Goal: Information Seeking & Learning: Learn about a topic

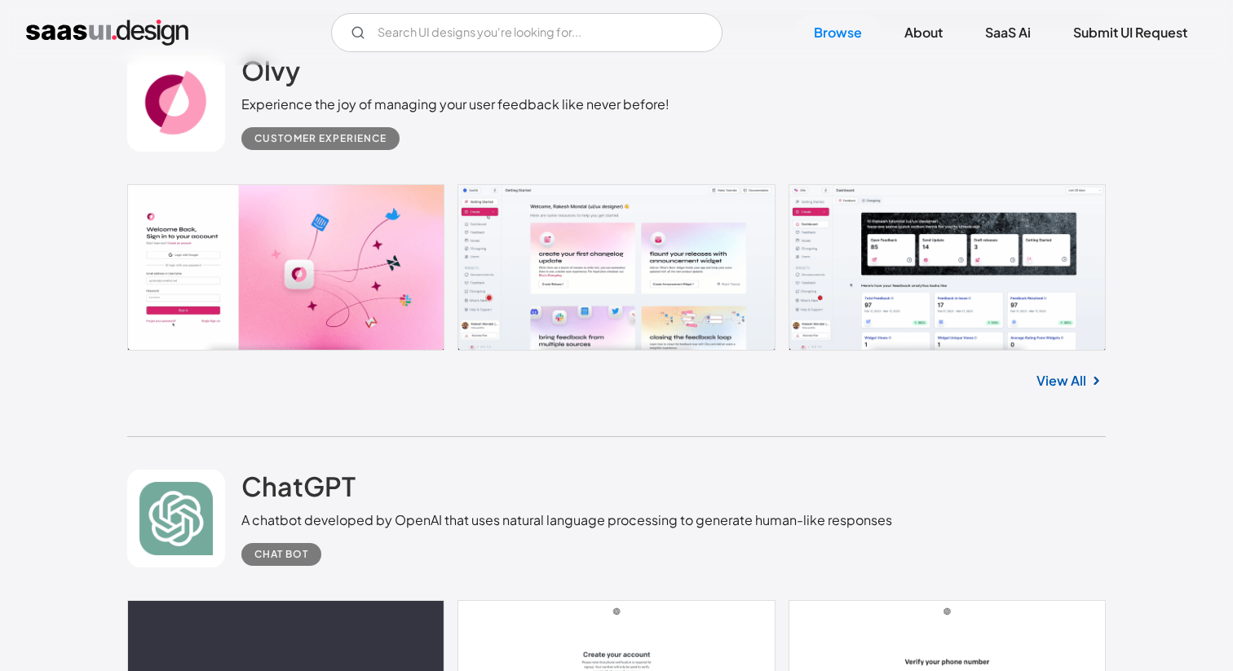
scroll to position [919, 0]
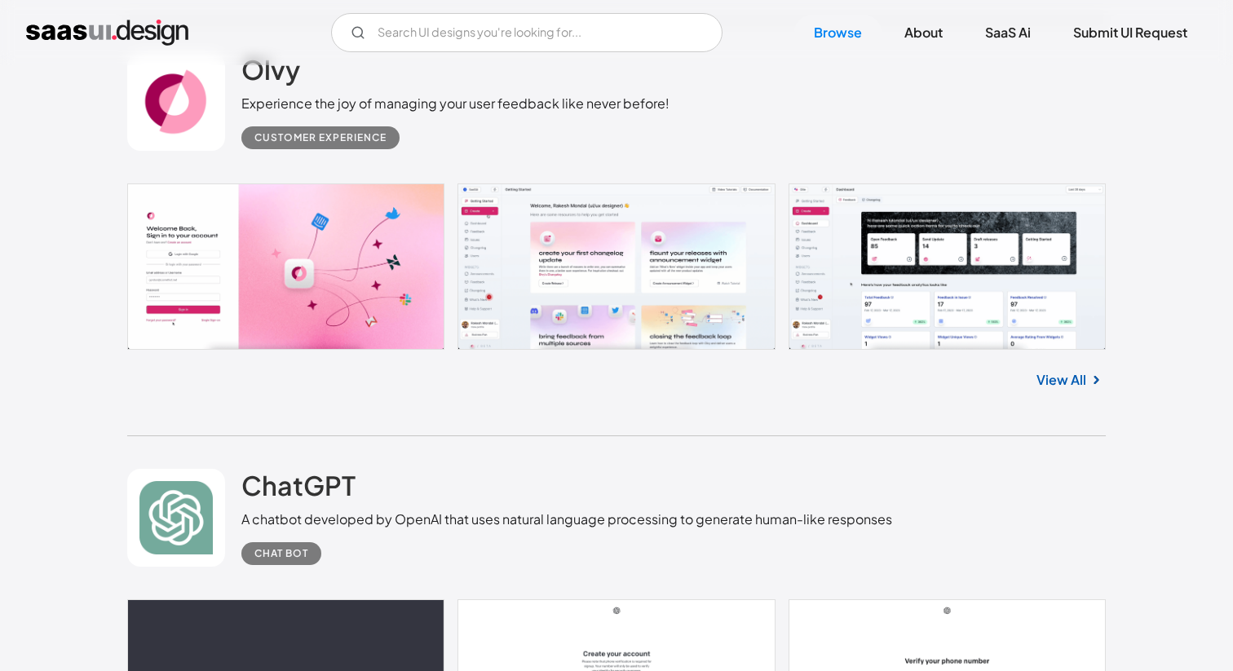
click at [632, 241] on link at bounding box center [616, 267] width 979 height 166
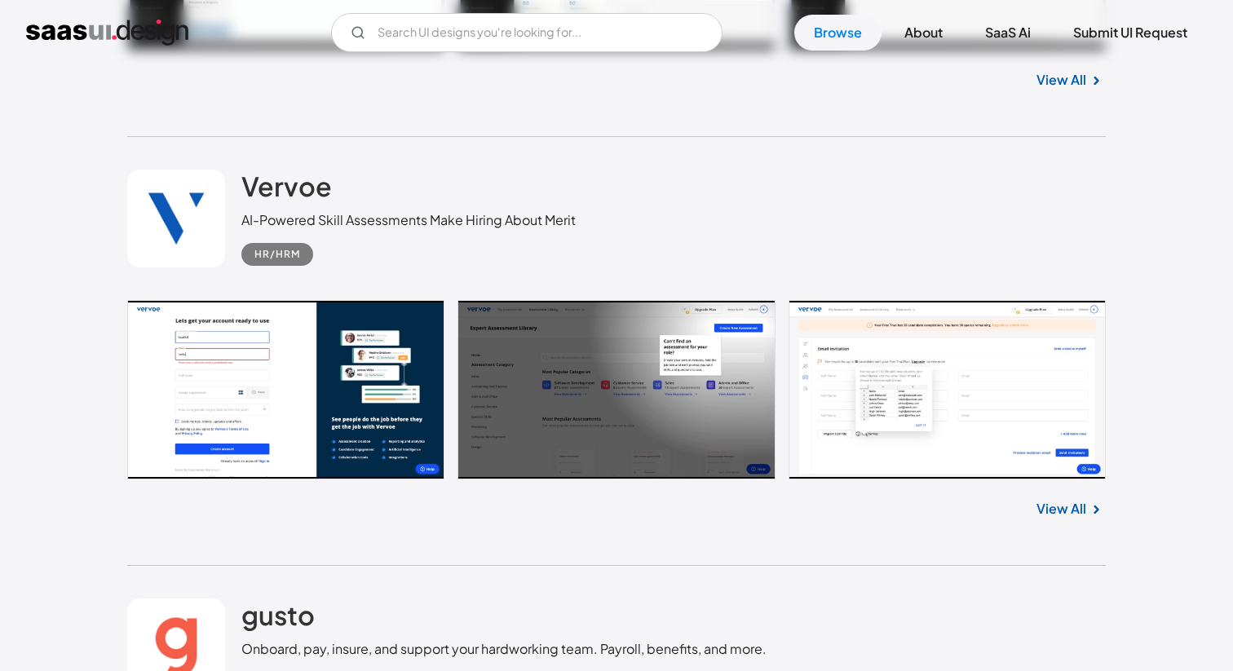
scroll to position [3242, 0]
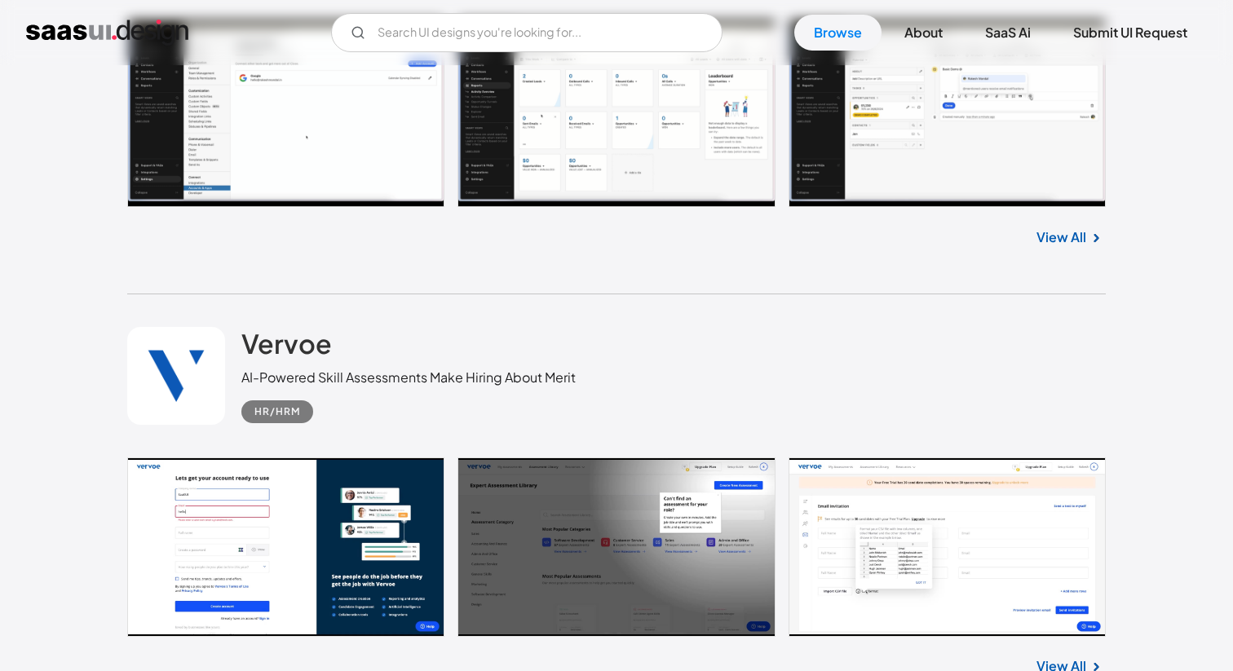
click at [662, 141] on link at bounding box center [616, 114] width 979 height 188
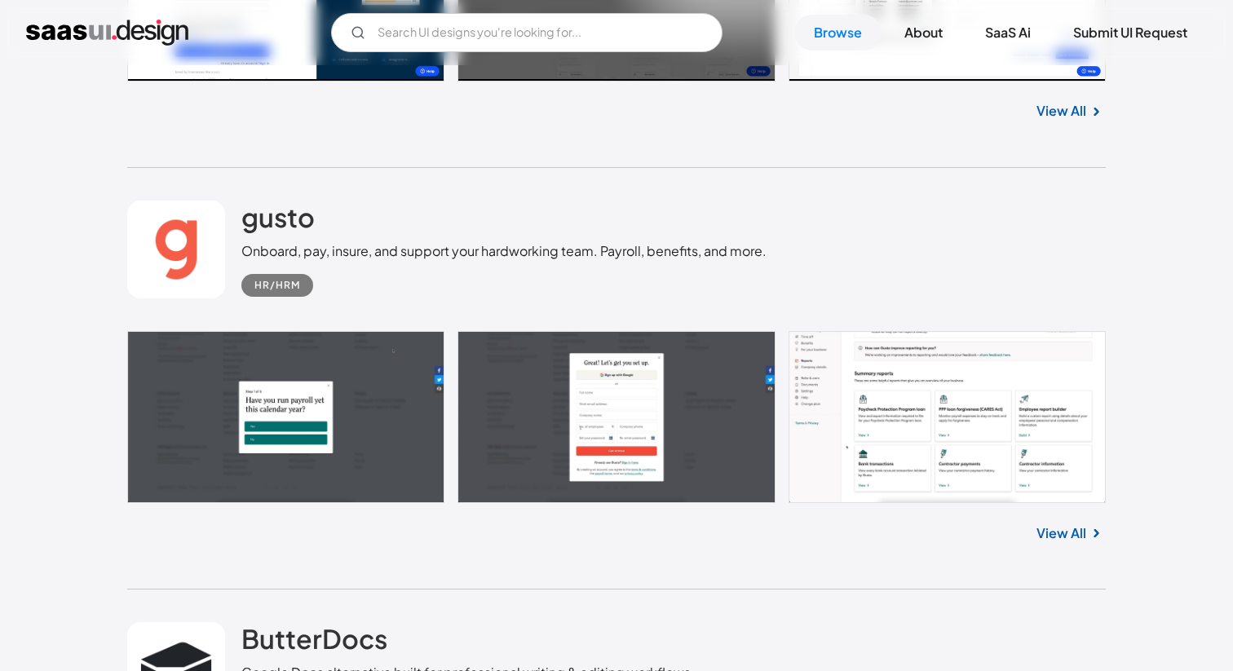
scroll to position [3901, 0]
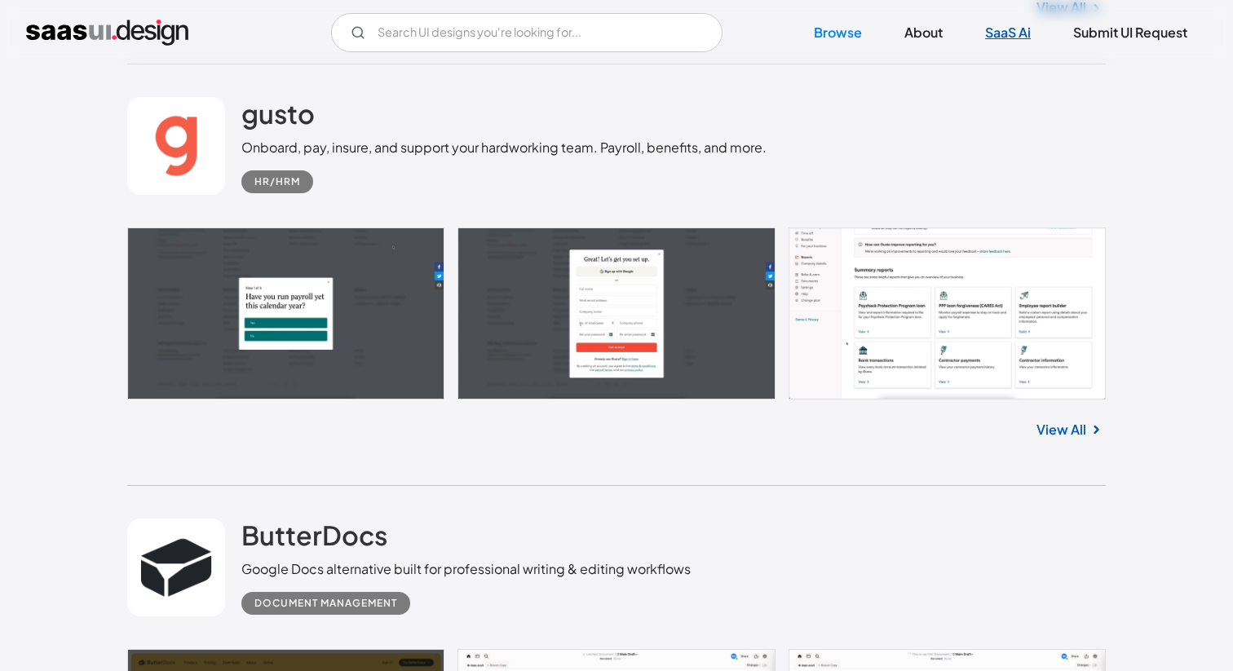
click at [1005, 36] on link "SaaS Ai" at bounding box center [1008, 33] width 85 height 36
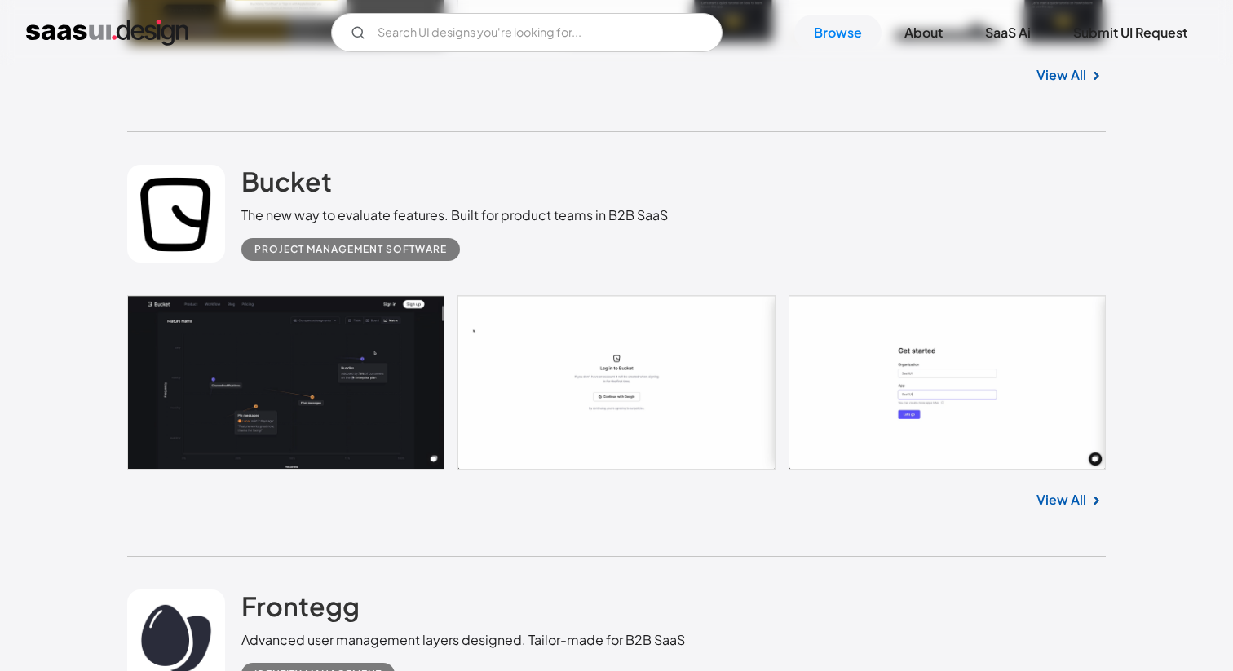
scroll to position [4959, 0]
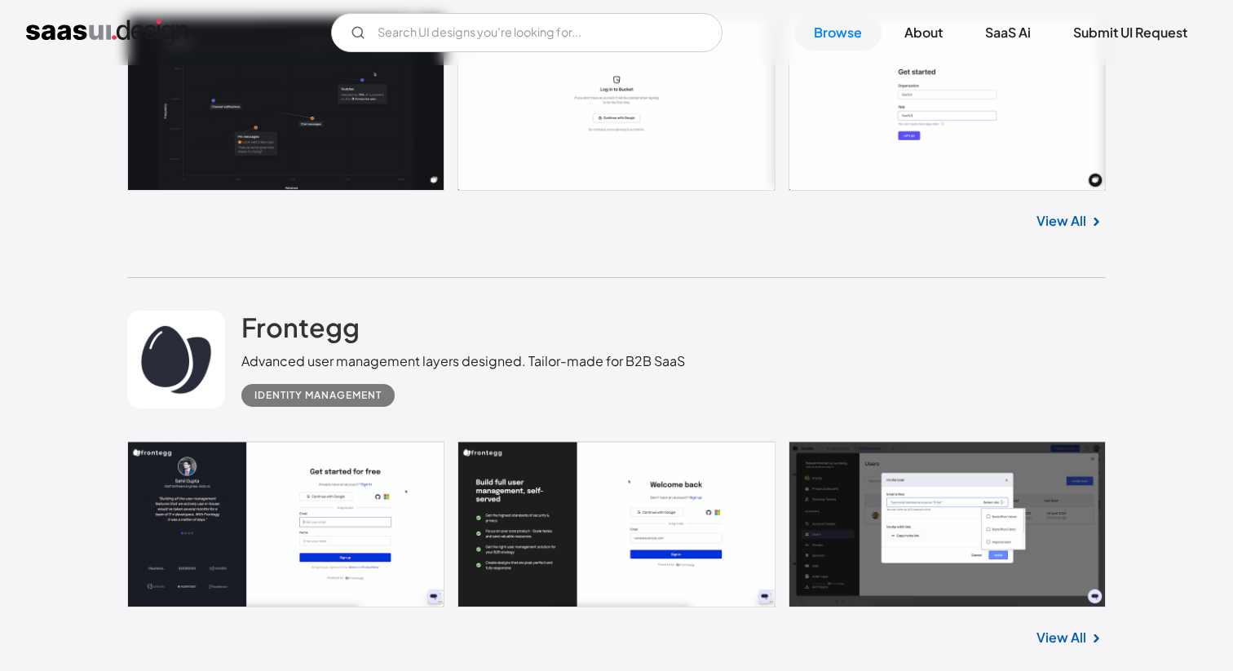
click at [241, 523] on link at bounding box center [616, 524] width 979 height 166
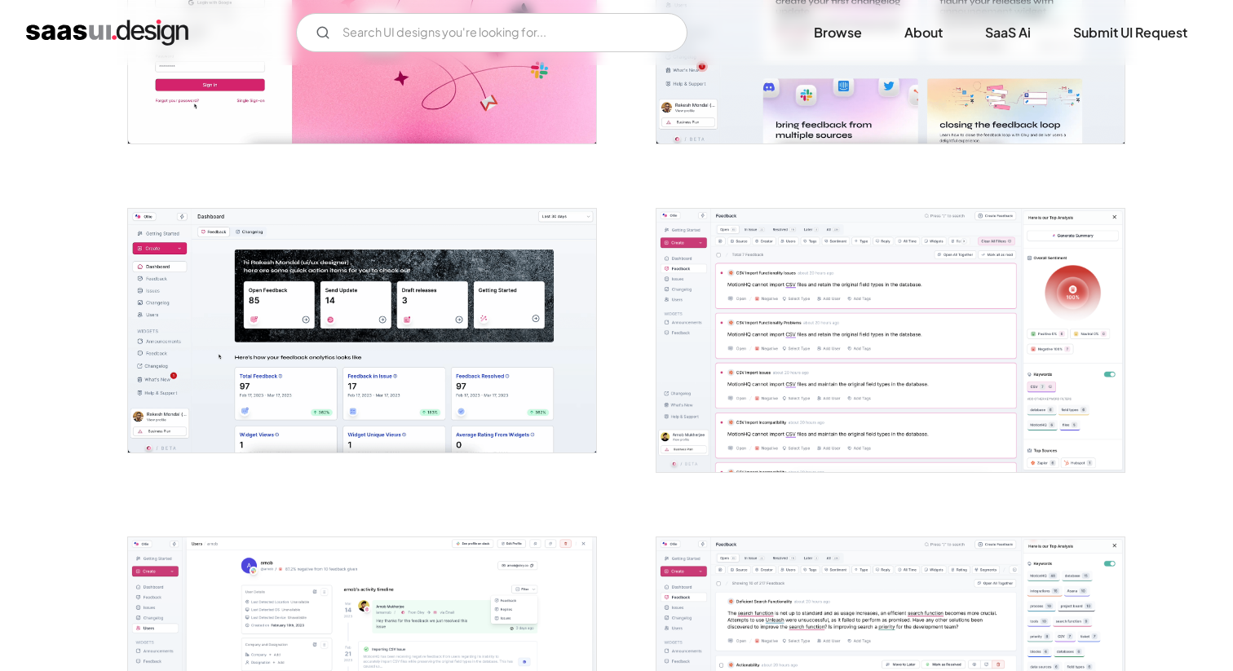
scroll to position [459, 0]
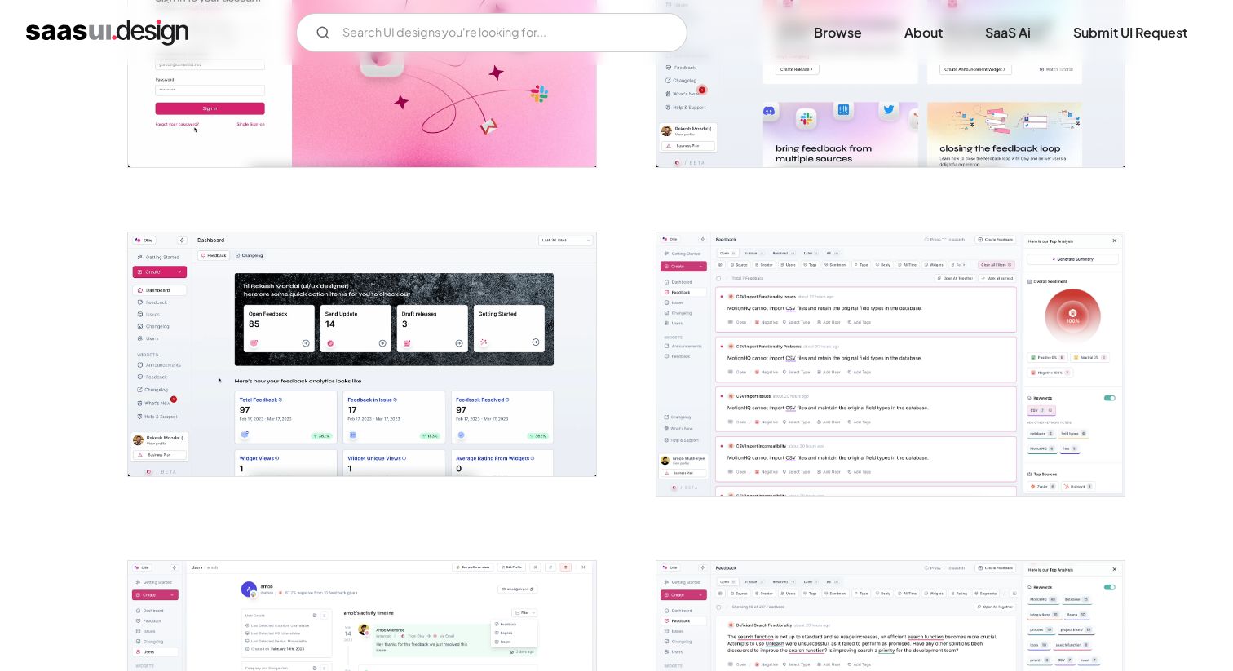
click at [803, 263] on img "open lightbox" at bounding box center [891, 363] width 468 height 263
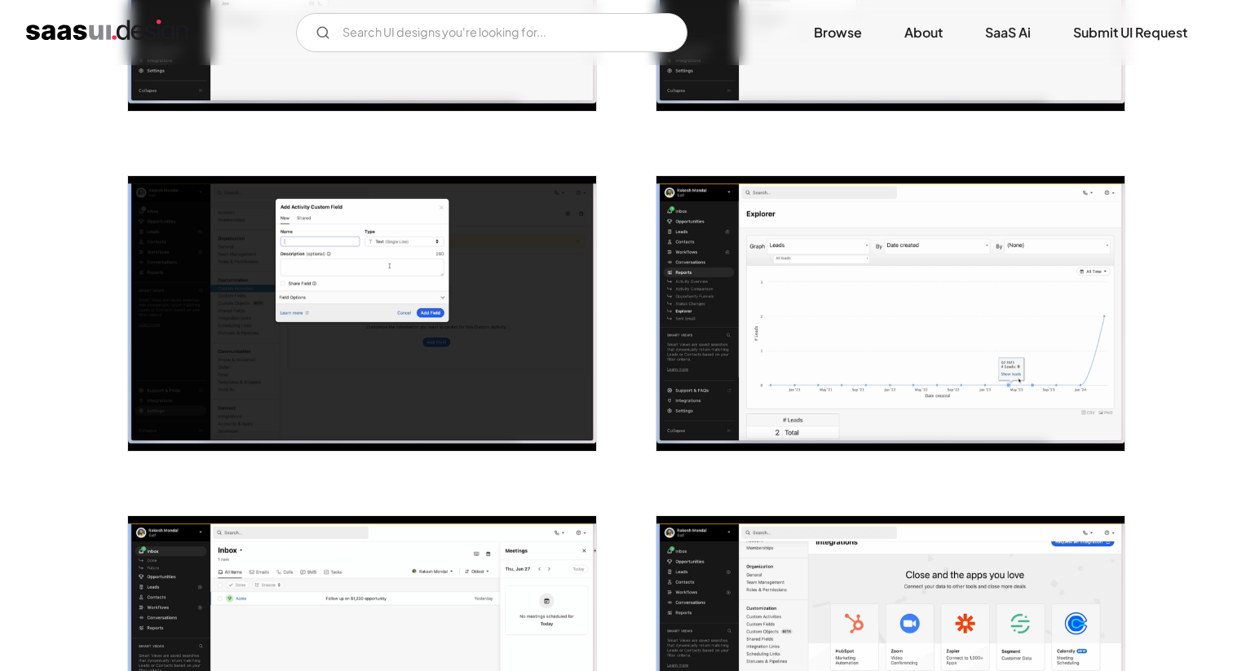
scroll to position [985, 0]
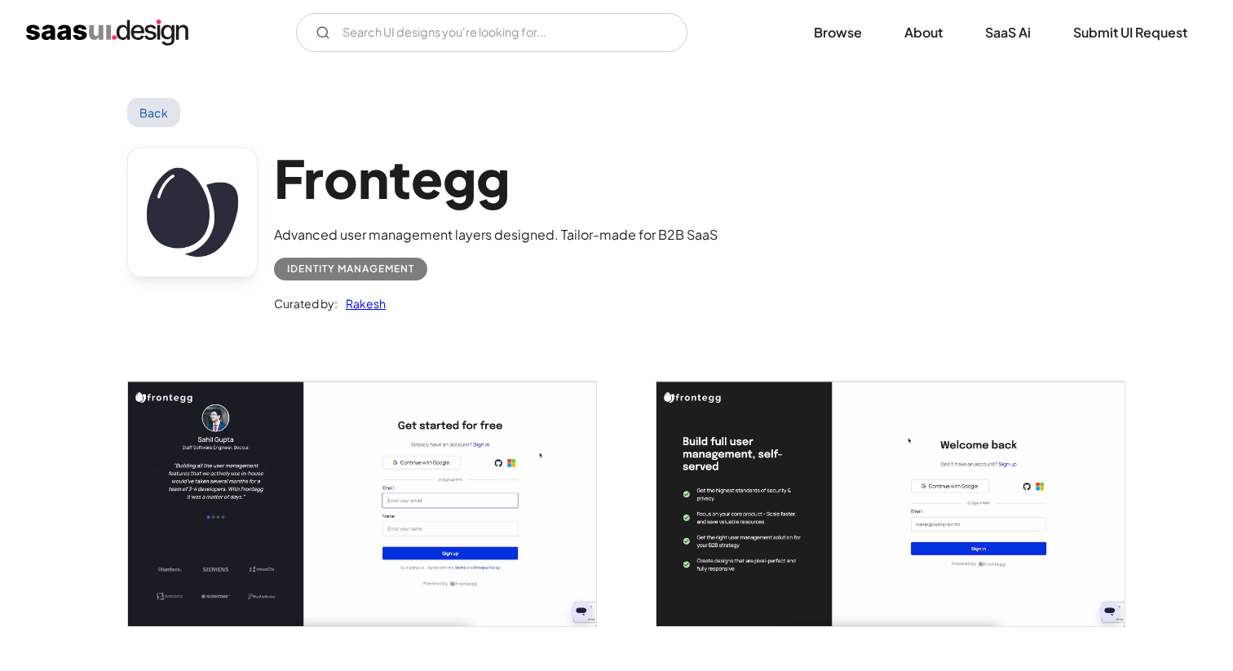
click at [559, 486] on img "open lightbox" at bounding box center [362, 504] width 468 height 245
